Goal: Task Accomplishment & Management: Complete application form

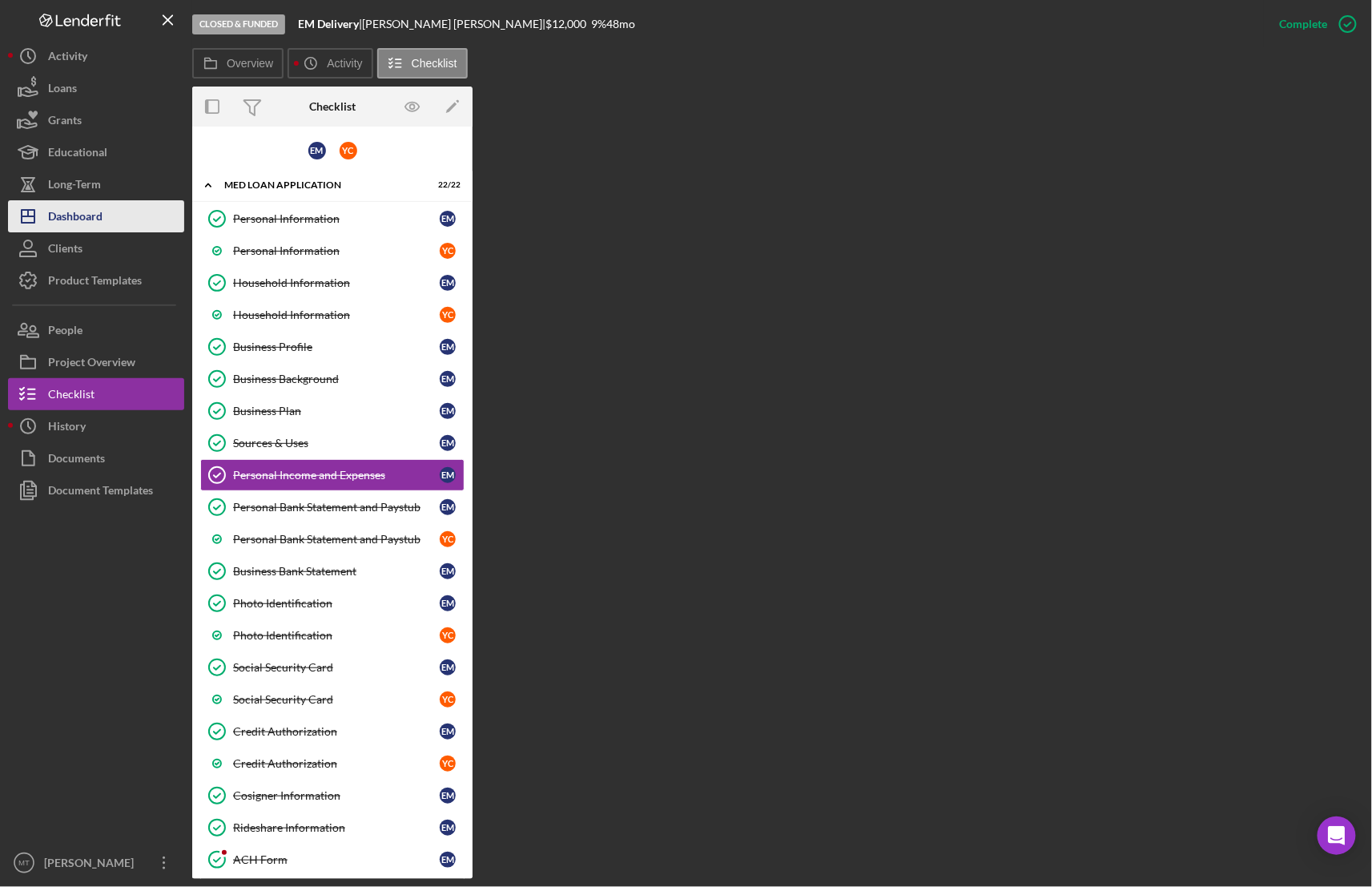
click at [63, 217] on div "Dashboard" at bounding box center [76, 217] width 54 height 36
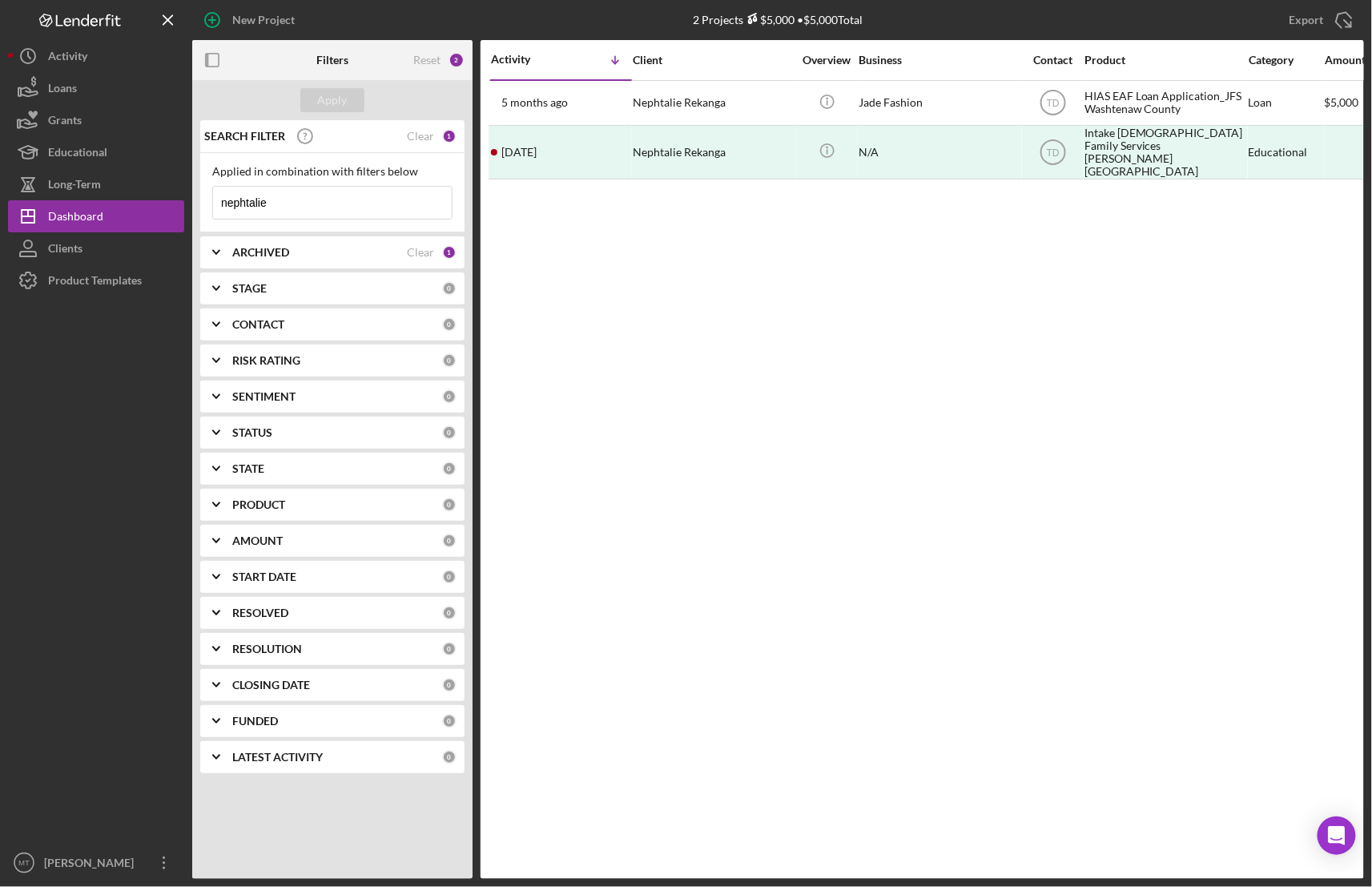
drag, startPoint x: 278, startPoint y: 204, endPoint x: 208, endPoint y: 200, distance: 70.1
click at [208, 200] on div "Applied in combination with filters below nephtalie Icon/Menu Close" at bounding box center [332, 193] width 264 height 80
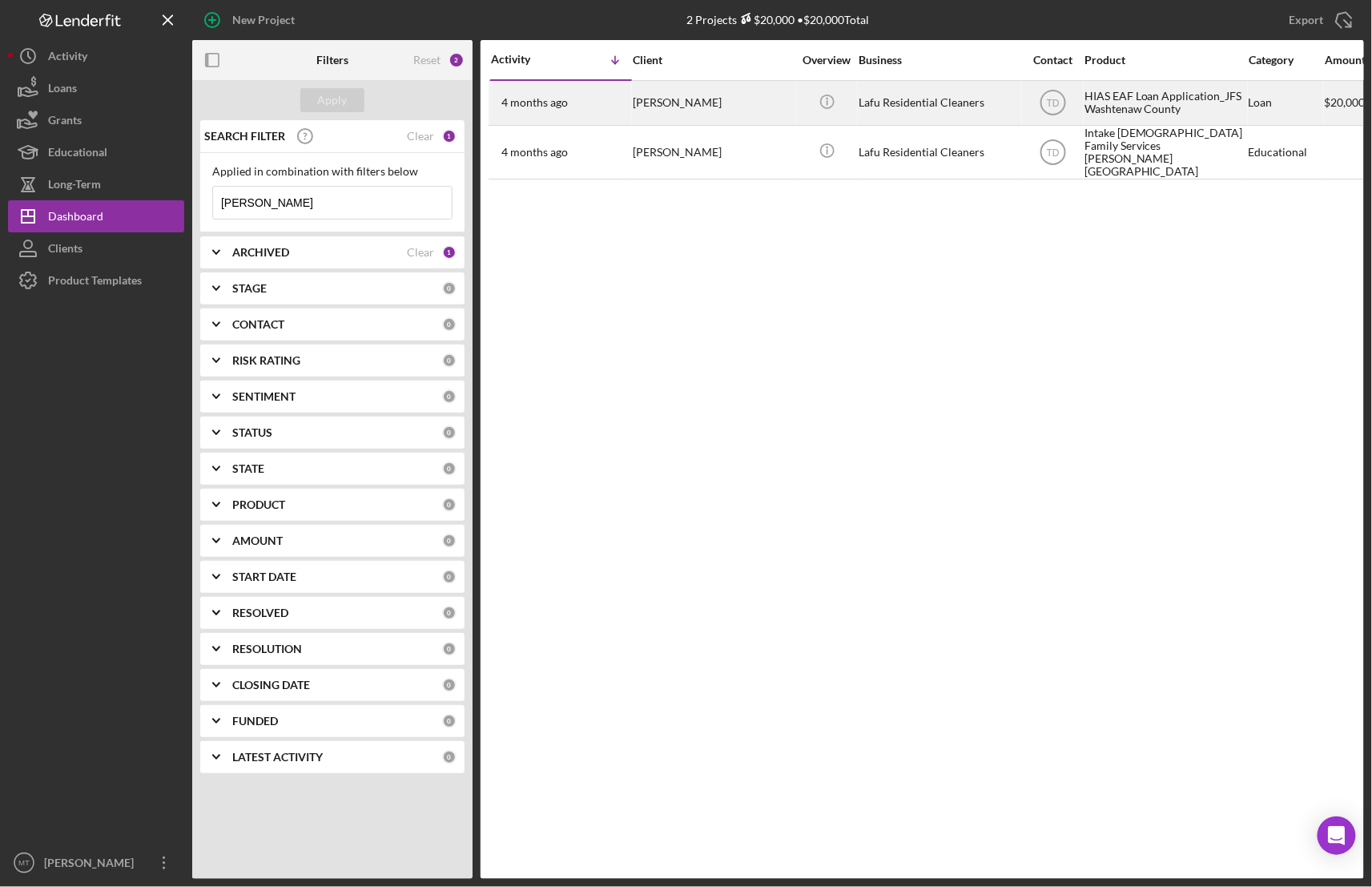
type input "[PERSON_NAME]"
click at [873, 103] on div "Lafu Residential Cleaners" at bounding box center [938, 103] width 160 height 43
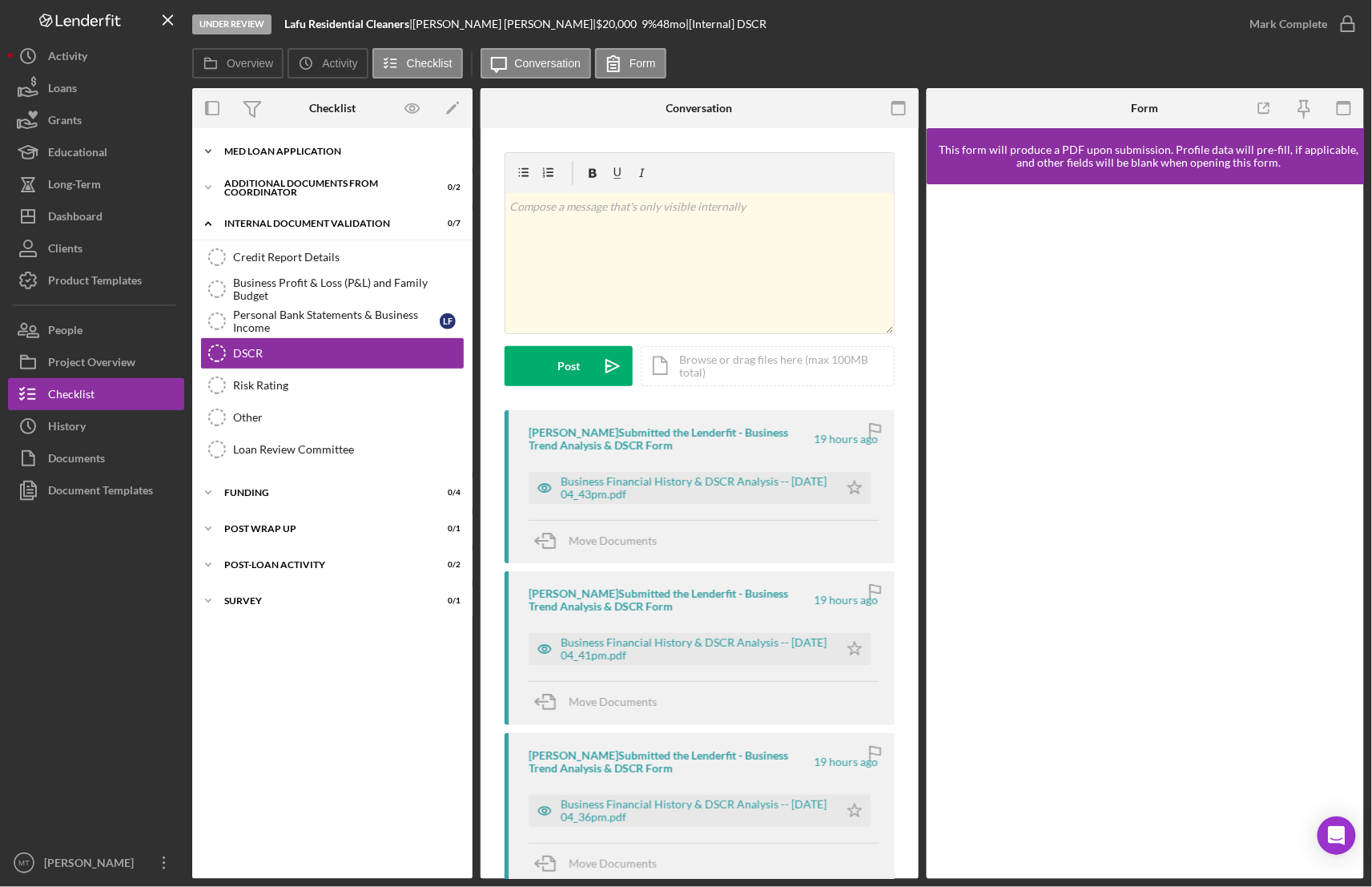
click at [314, 147] on div "MED Loan Application" at bounding box center [338, 151] width 228 height 10
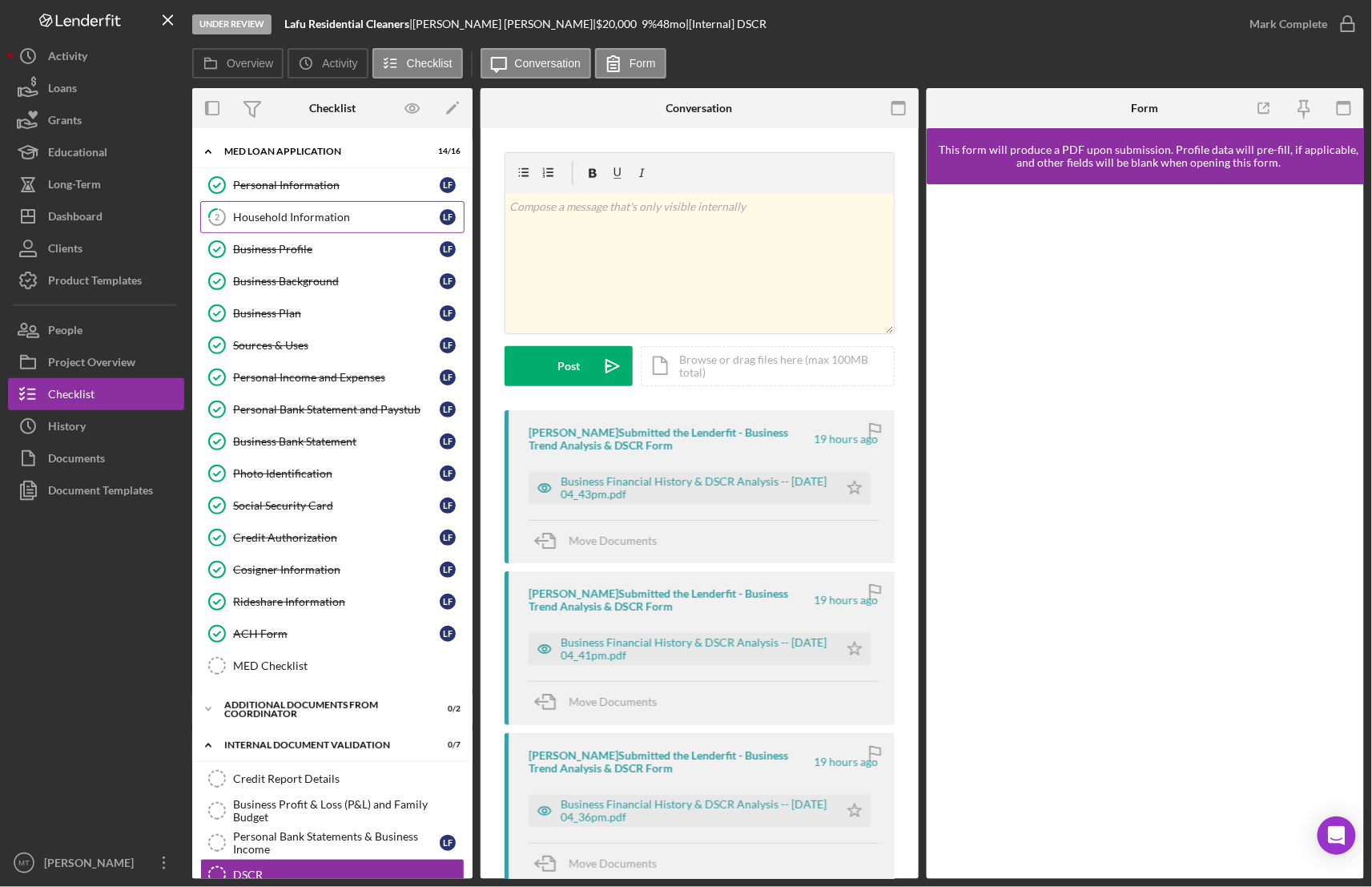
click at [292, 219] on div "Household Information" at bounding box center [336, 216] width 207 height 13
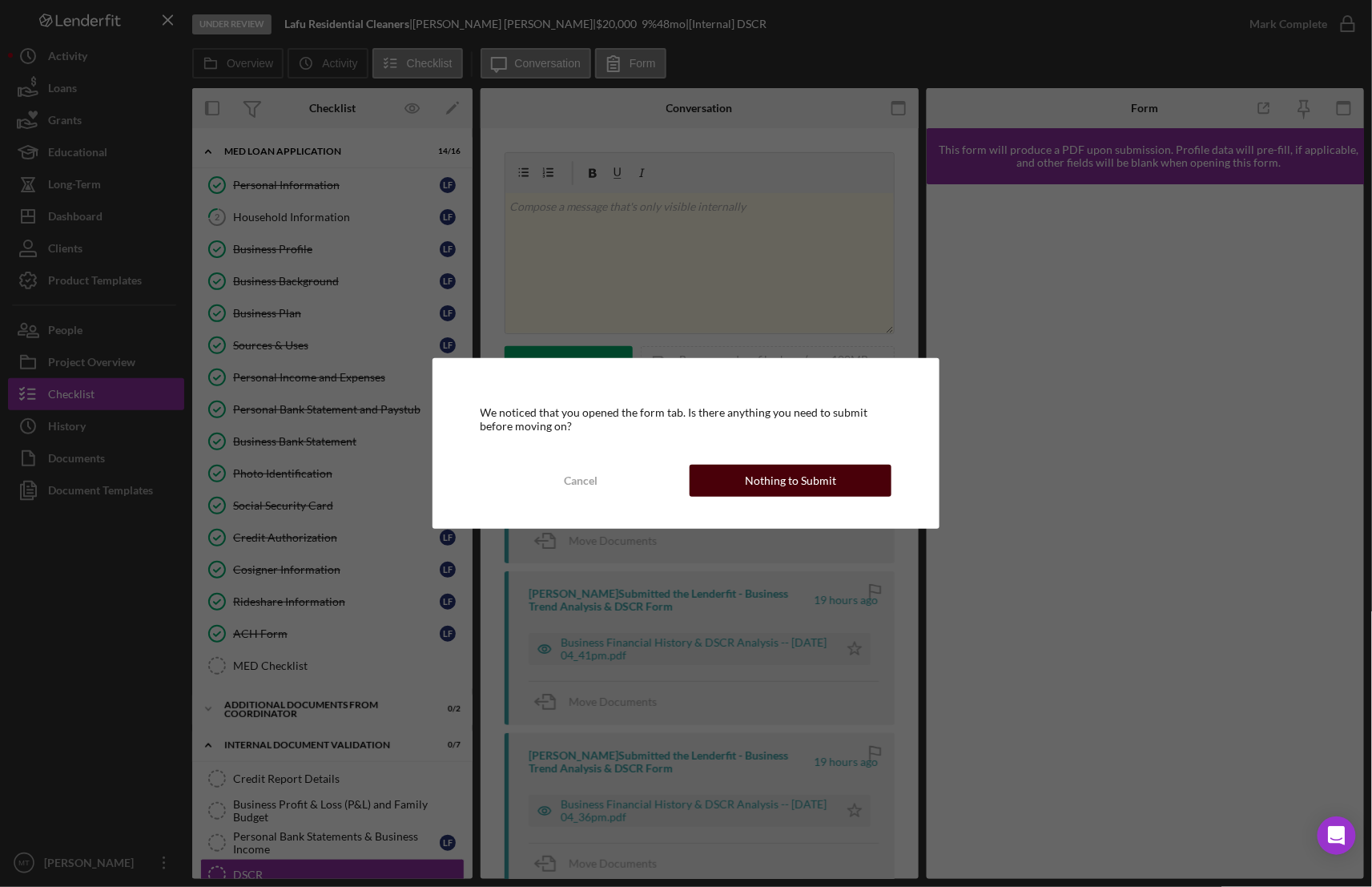
click at [811, 485] on div "Nothing to Submit" at bounding box center [791, 480] width 91 height 32
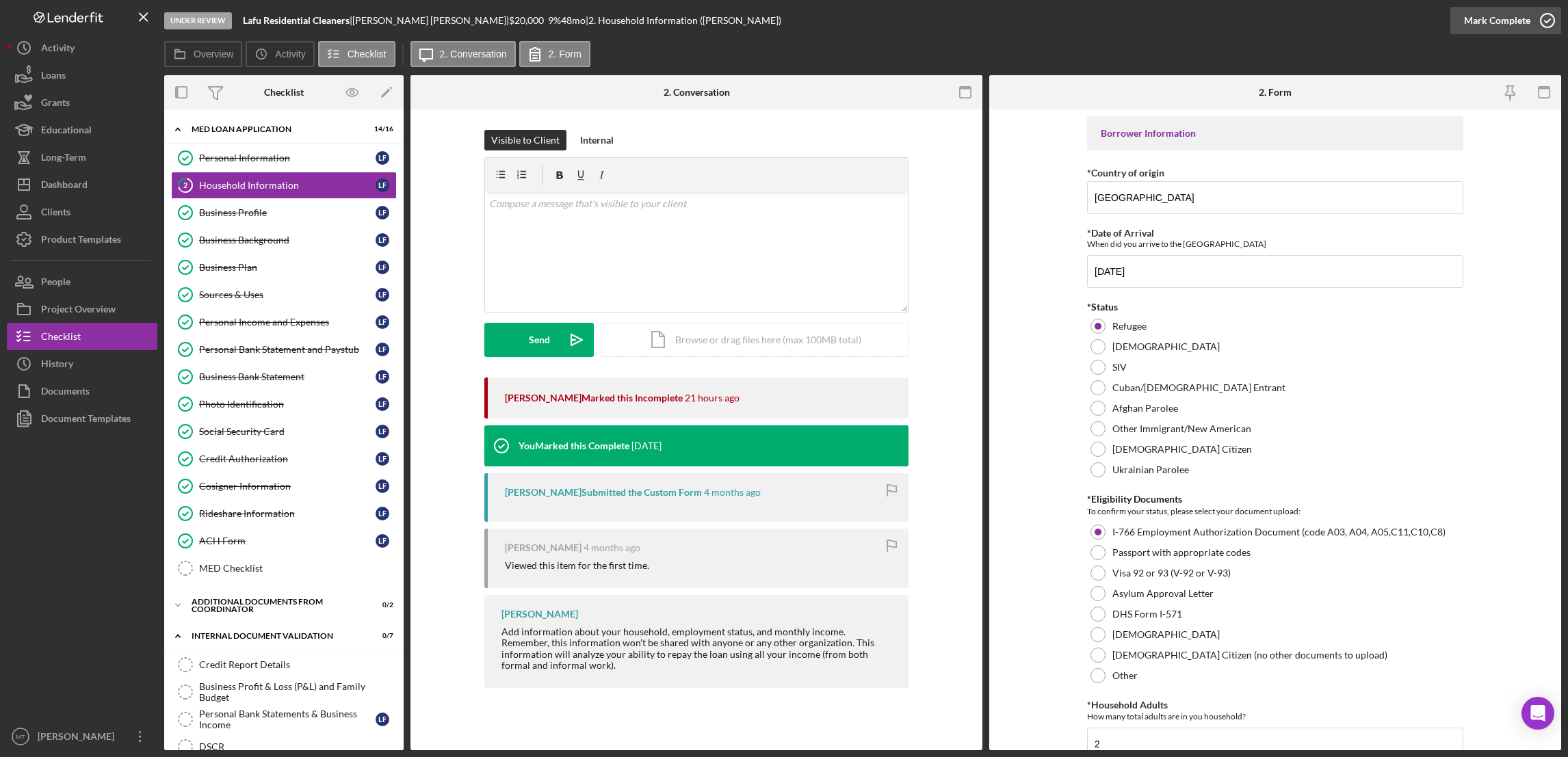
click at [1171, 17] on div "Mark Complete" at bounding box center [1497, 20] width 66 height 27
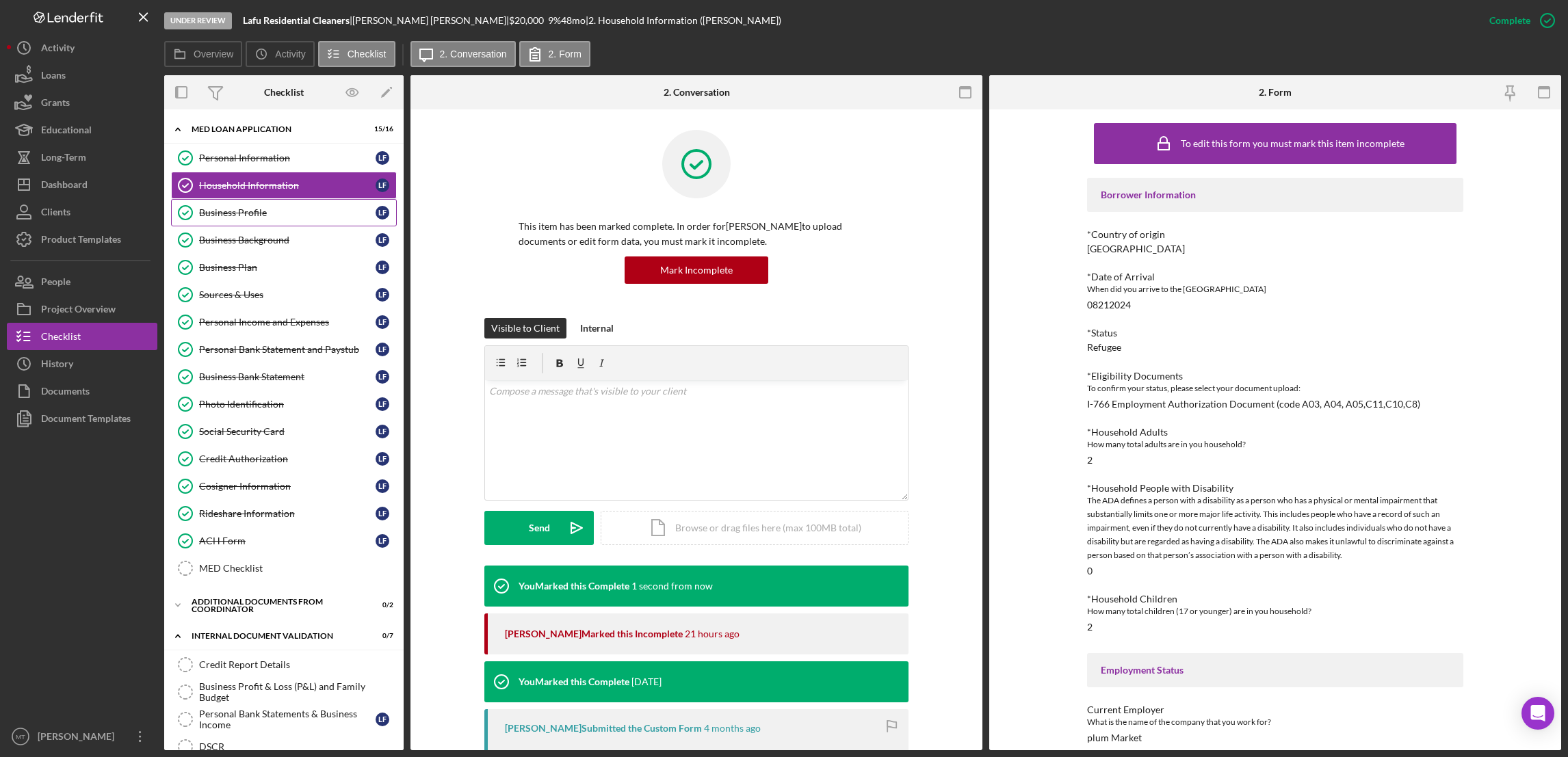
click at [232, 212] on div "Business Profile" at bounding box center [287, 212] width 177 height 11
